Goal: Navigation & Orientation: Find specific page/section

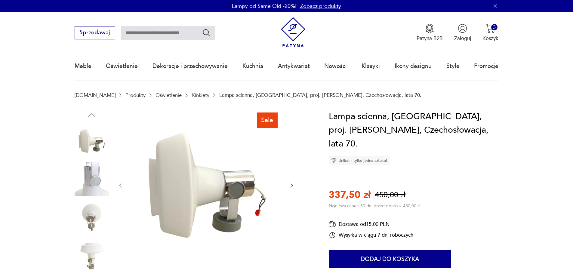
click at [93, 145] on img at bounding box center [92, 141] width 34 height 34
click at [90, 214] on img at bounding box center [92, 217] width 34 height 34
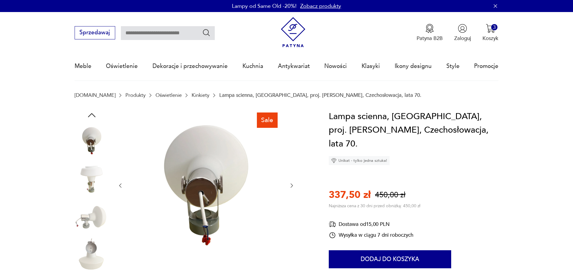
click at [92, 224] on img at bounding box center [92, 217] width 34 height 34
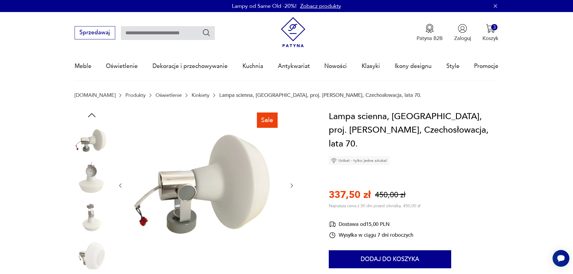
click at [92, 224] on img at bounding box center [92, 217] width 34 height 34
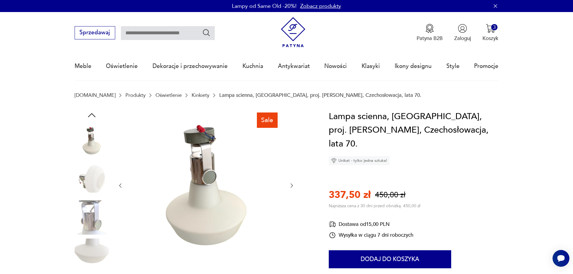
click at [92, 224] on img at bounding box center [92, 217] width 34 height 34
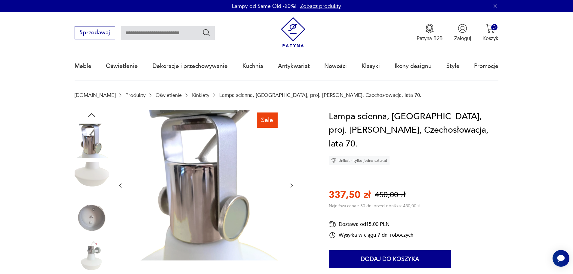
click at [92, 224] on img at bounding box center [92, 217] width 34 height 34
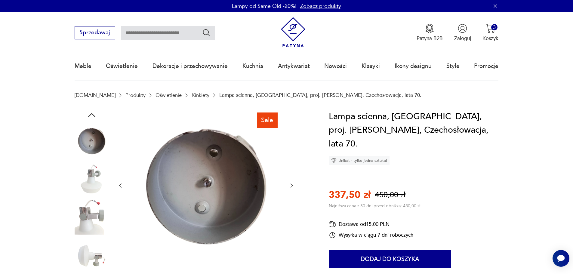
click at [92, 224] on img at bounding box center [92, 217] width 34 height 34
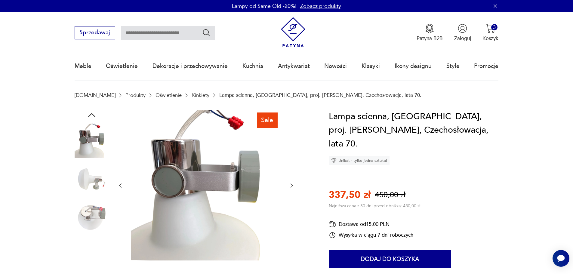
click at [95, 170] on img at bounding box center [92, 179] width 34 height 34
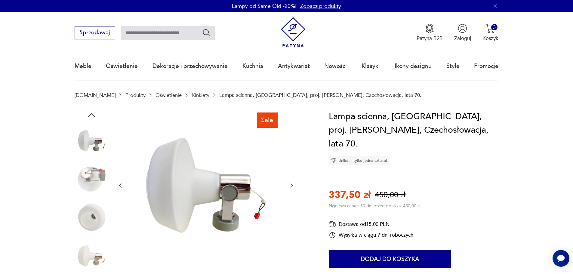
click at [192, 94] on link "Kinkiety" at bounding box center [201, 95] width 18 height 6
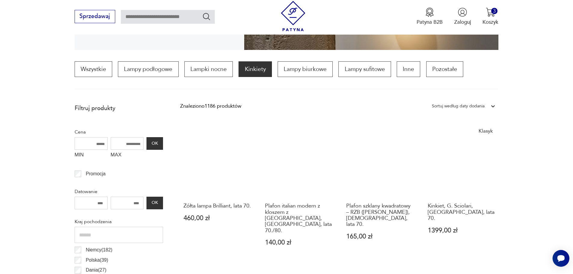
scroll to position [170, 0]
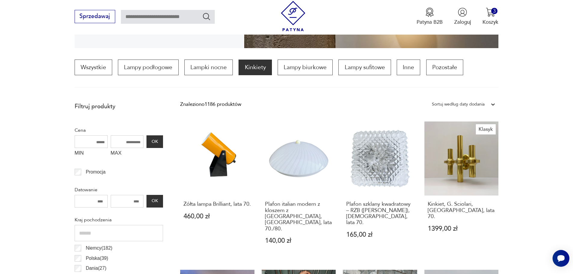
click at [461, 103] on div "Sortuj według daty dodania" at bounding box center [458, 104] width 53 height 8
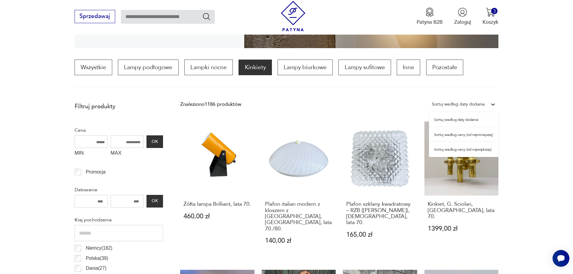
click at [461, 103] on div "Sortuj według daty dodania" at bounding box center [458, 104] width 53 height 8
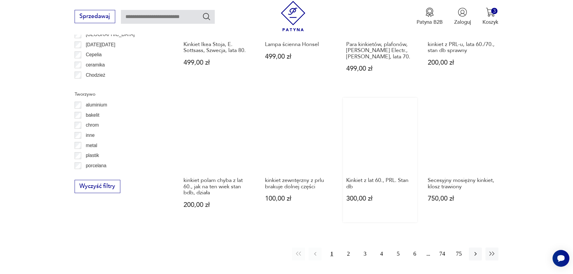
scroll to position [621, 0]
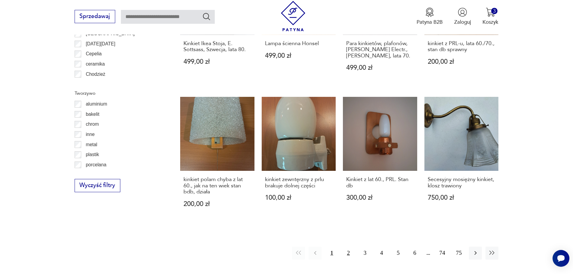
click at [347, 247] on button "2" at bounding box center [348, 253] width 13 height 13
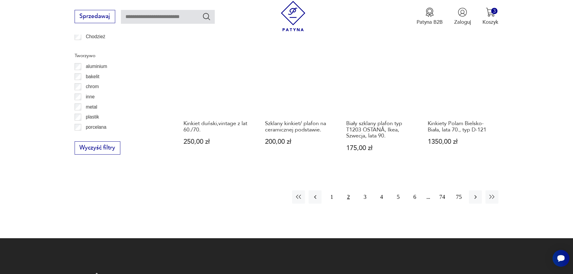
scroll to position [660, 0]
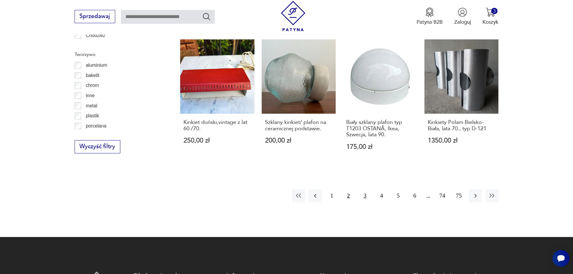
click at [366, 189] on button "3" at bounding box center [365, 195] width 13 height 13
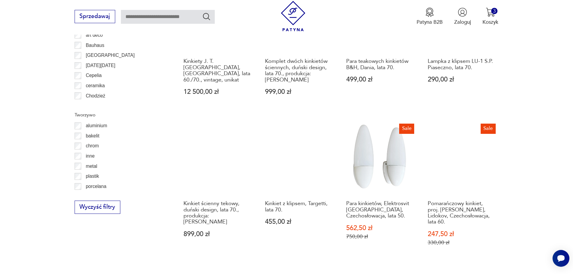
scroll to position [630, 0]
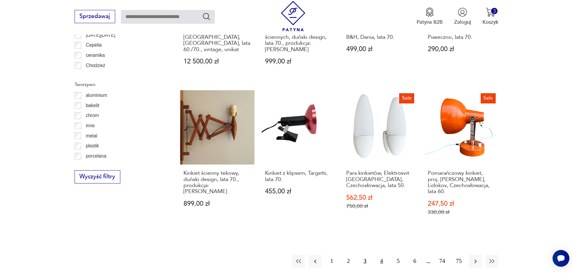
click at [382, 255] on button "4" at bounding box center [381, 261] width 13 height 13
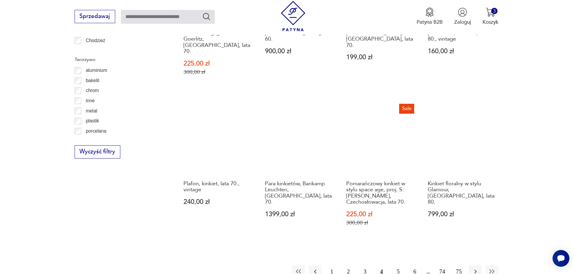
scroll to position [660, 0]
